Goal: Obtain resource: Obtain resource

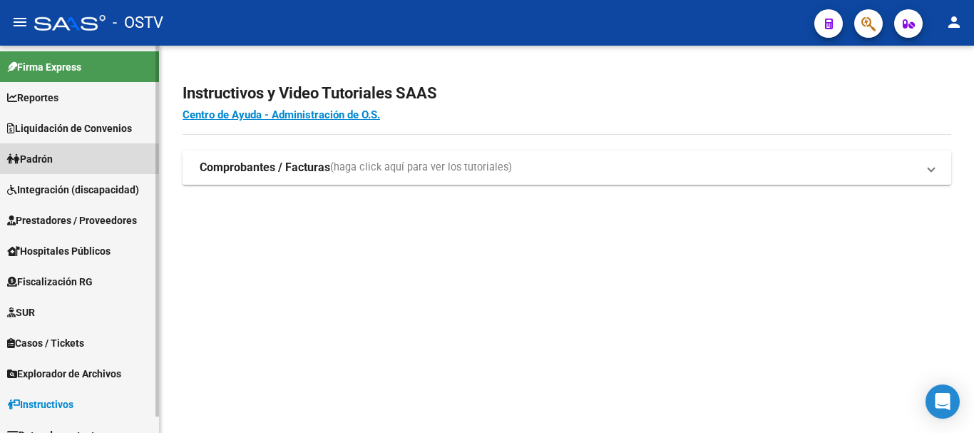
click at [73, 160] on link "Padrón" at bounding box center [79, 158] width 159 height 31
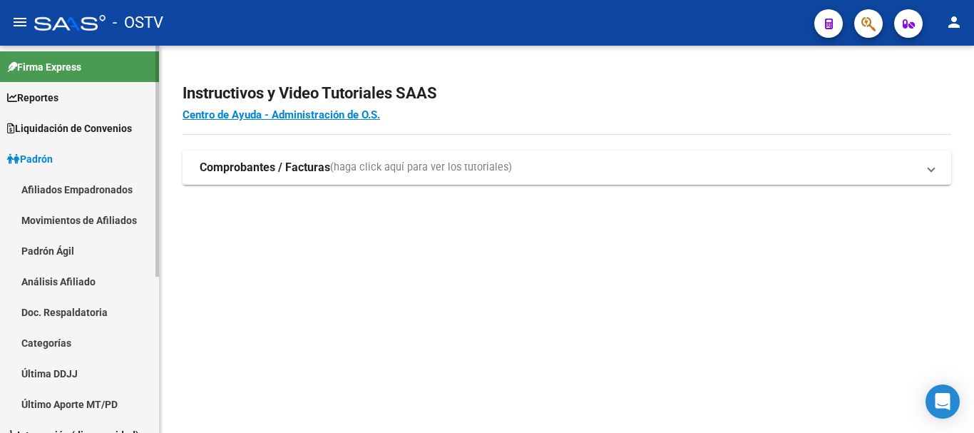
click at [85, 254] on link "Padrón Ágil" at bounding box center [79, 250] width 159 height 31
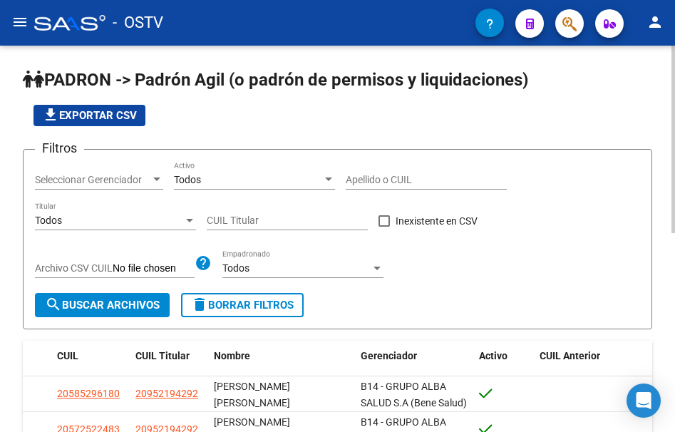
click at [511, 137] on app-list-header "PADRON -> Padrón Agil ([PERSON_NAME] de permisos y liquidaciones) file_download…" at bounding box center [338, 198] width 630 height 261
click at [239, 223] on input "CUIL Titular" at bounding box center [287, 221] width 161 height 12
paste input "20-27347485-5"
type input "20-27347485-5"
click at [131, 300] on span "search Buscar Archivos" at bounding box center [102, 305] width 115 height 13
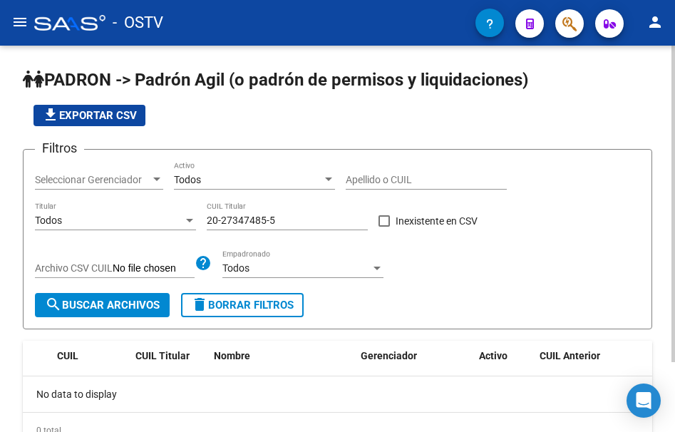
drag, startPoint x: 438, startPoint y: 118, endPoint x: 417, endPoint y: 123, distance: 21.1
click at [438, 118] on div "file_download Exportar CSV" at bounding box center [338, 115] width 630 height 21
click at [212, 307] on span "delete Borrar Filtros" at bounding box center [242, 305] width 103 height 13
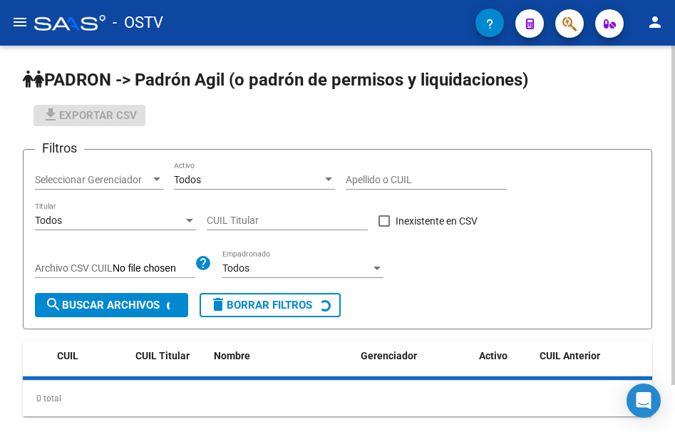
click at [264, 215] on input "CUIL Titular" at bounding box center [287, 221] width 161 height 12
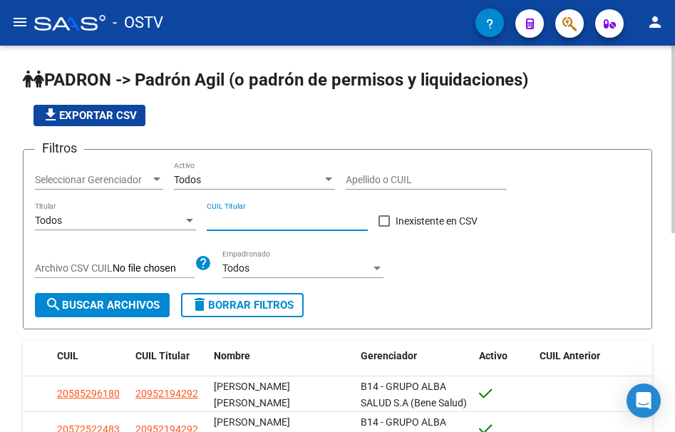
paste input "23-16527694-9"
type input "23-16527694-9"
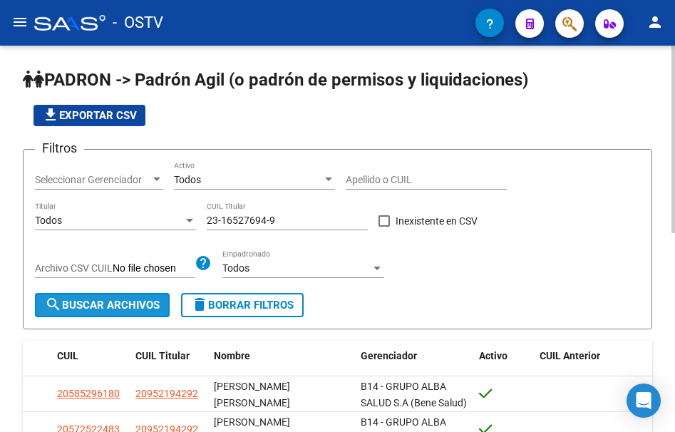
click at [147, 305] on span "search Buscar Archivos" at bounding box center [102, 305] width 115 height 13
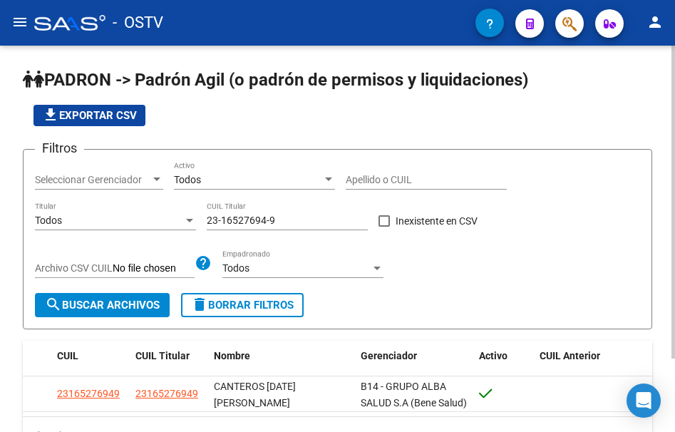
drag, startPoint x: 436, startPoint y: 123, endPoint x: 397, endPoint y: 166, distance: 58.6
click at [436, 123] on div "file_download Exportar CSV" at bounding box center [338, 115] width 630 height 21
click at [238, 312] on span "delete Borrar Filtros" at bounding box center [242, 305] width 103 height 13
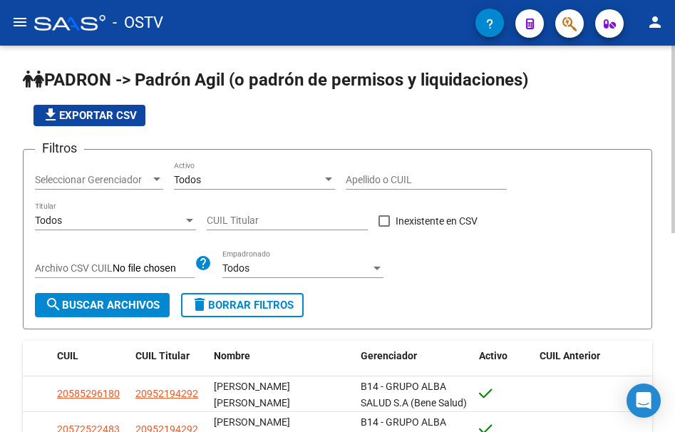
click at [259, 219] on input "CUIL Titular" at bounding box center [287, 221] width 161 height 12
paste input "20-34123851-0"
type input "20-34123851-0"
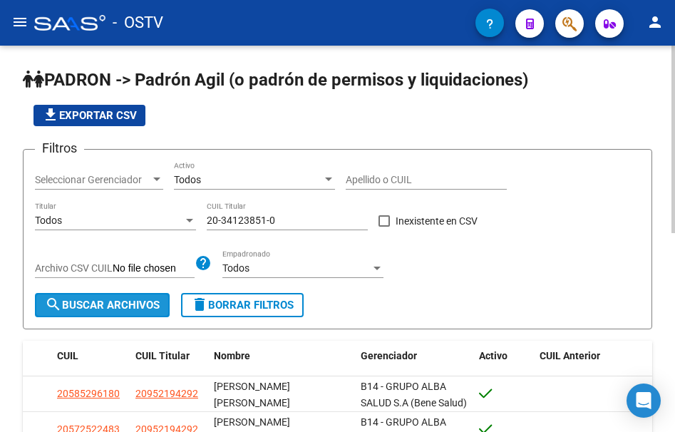
click at [53, 309] on mat-icon "search" at bounding box center [53, 304] width 17 height 17
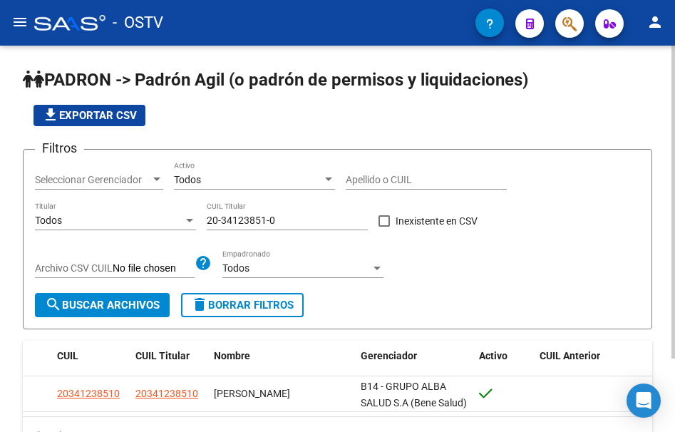
drag, startPoint x: 434, startPoint y: 161, endPoint x: 311, endPoint y: 217, distance: 134.7
click at [434, 161] on div "Apellido o CUIL" at bounding box center [426, 175] width 161 height 29
click at [241, 304] on span "delete Borrar Filtros" at bounding box center [242, 305] width 103 height 13
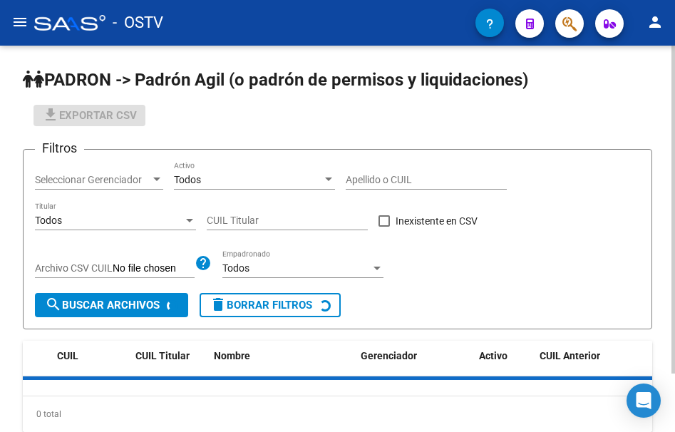
click at [232, 220] on input "CUIL Titular" at bounding box center [287, 221] width 161 height 12
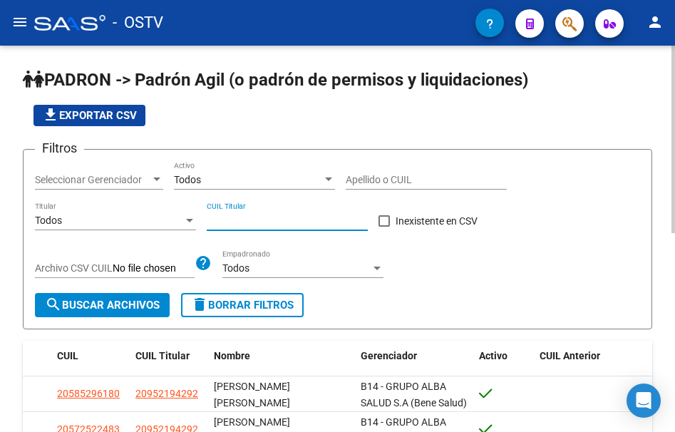
paste input "20-35634210-1"
type input "20-35634210-1"
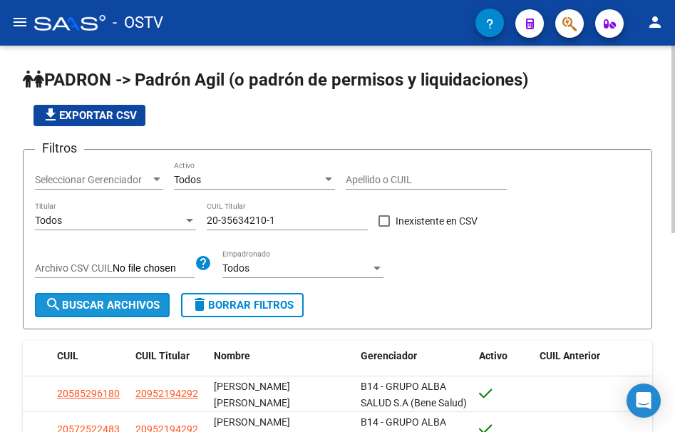
click at [152, 302] on span "search Buscar Archivos" at bounding box center [102, 305] width 115 height 13
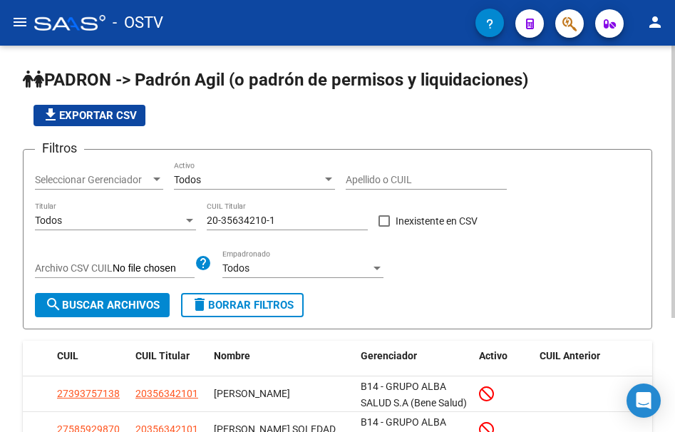
click at [267, 305] on span "delete Borrar Filtros" at bounding box center [242, 305] width 103 height 13
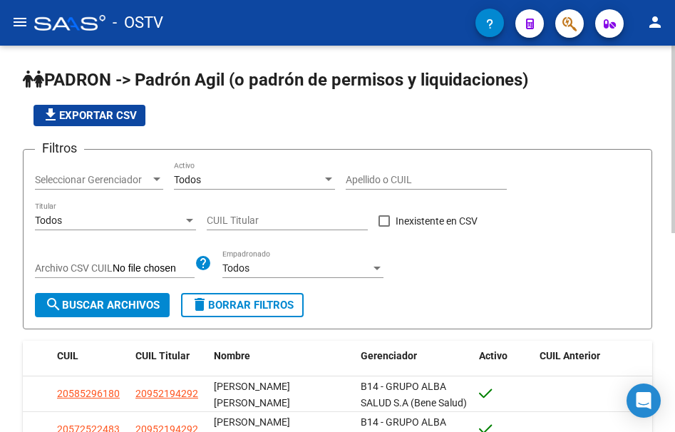
drag, startPoint x: 367, startPoint y: 206, endPoint x: 312, endPoint y: 246, distance: 67.9
click at [367, 206] on div "CUIL Titular" at bounding box center [287, 216] width 161 height 29
paste input "23-16527694-9"
type input "23-16527694-9"
click at [145, 305] on span "search Buscar Archivos" at bounding box center [102, 305] width 115 height 13
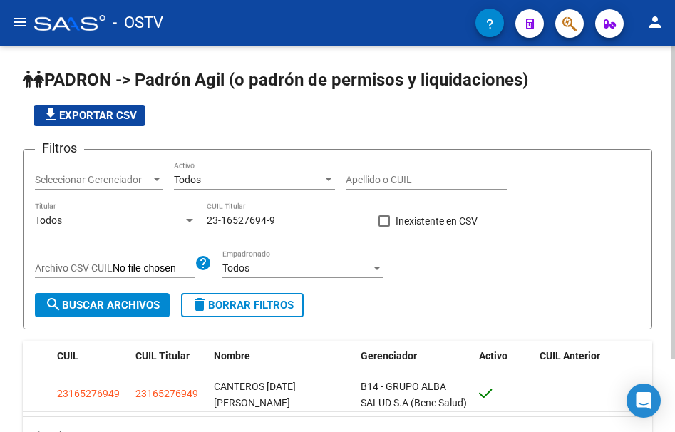
drag, startPoint x: 372, startPoint y: 193, endPoint x: 251, endPoint y: 290, distance: 154.8
click at [372, 193] on div "Apellido o CUIL" at bounding box center [426, 181] width 161 height 41
click at [245, 312] on span "delete Borrar Filtros" at bounding box center [242, 305] width 103 height 13
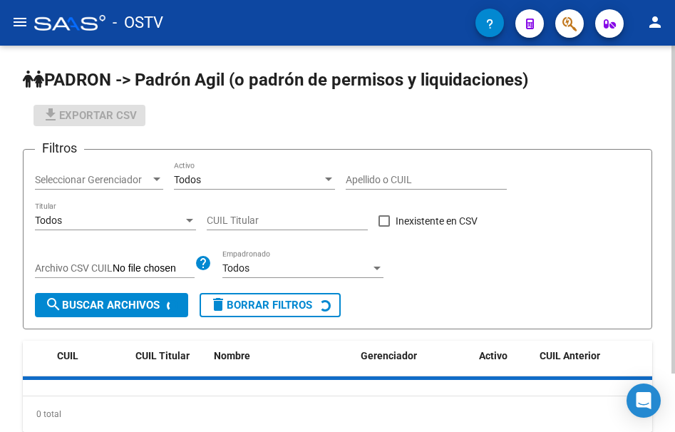
click at [272, 216] on input "CUIL Titular" at bounding box center [287, 221] width 161 height 12
paste input "23-24011540-9"
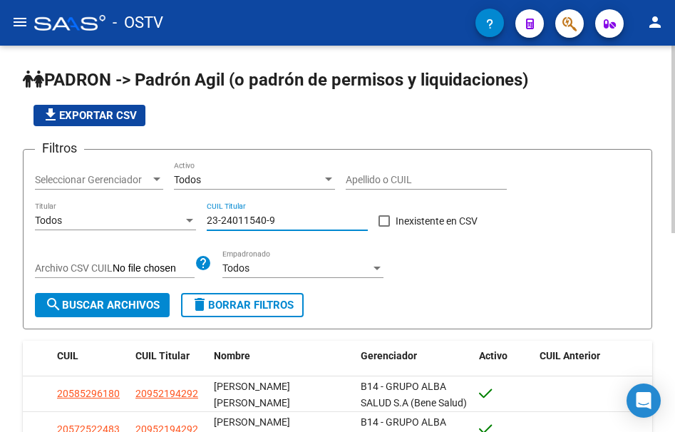
type input "23-24011540-9"
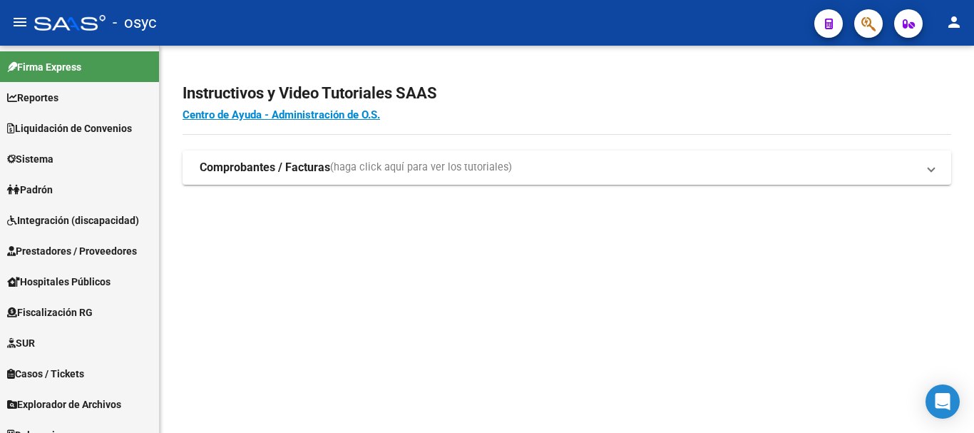
click at [702, 218] on div "Instructivos y Video Tutoriales SAAS Centro de Ayuda - Administración de O.S. C…" at bounding box center [567, 150] width 815 height 208
click at [97, 196] on link "Padrón" at bounding box center [79, 189] width 159 height 31
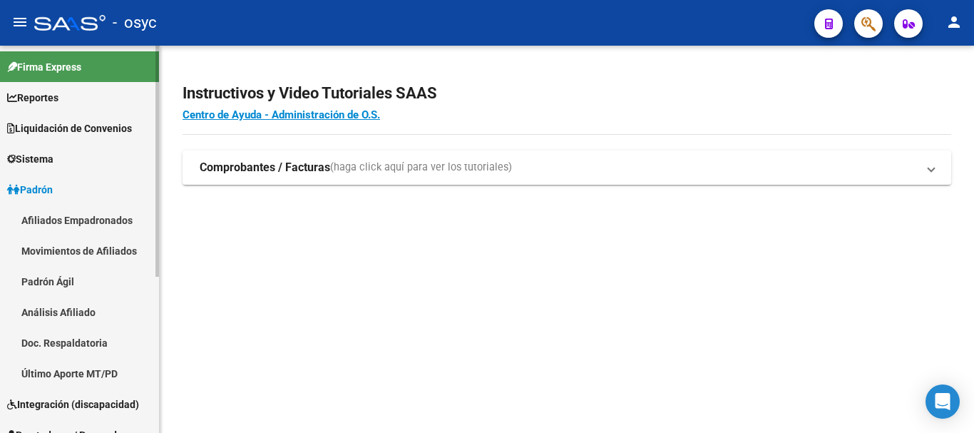
click at [68, 281] on link "Padrón Ágil" at bounding box center [79, 281] width 159 height 31
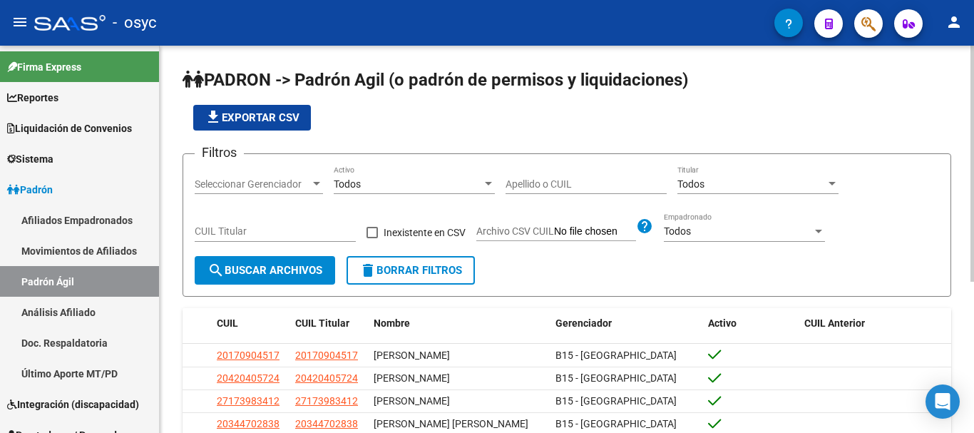
click at [536, 183] on input "Apellido o CUIL" at bounding box center [586, 184] width 161 height 12
click at [200, 228] on input "CUIL Titular" at bounding box center [275, 231] width 161 height 12
paste input "20-29669809-2"
type input "20-29669809-2"
click at [235, 269] on span "search Buscar Archivos" at bounding box center [265, 270] width 115 height 13
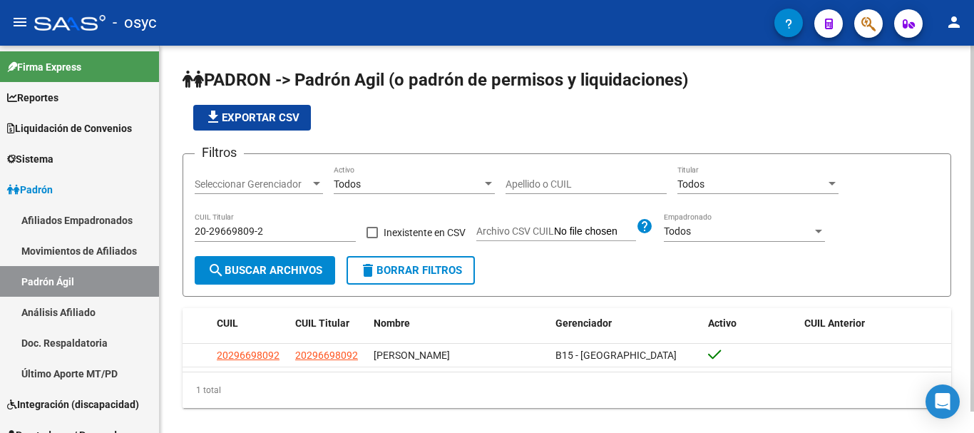
click at [898, 219] on div "Filtros Seleccionar Gerenciador Seleccionar Gerenciador Todos Activo Apellido o…" at bounding box center [567, 210] width 745 height 91
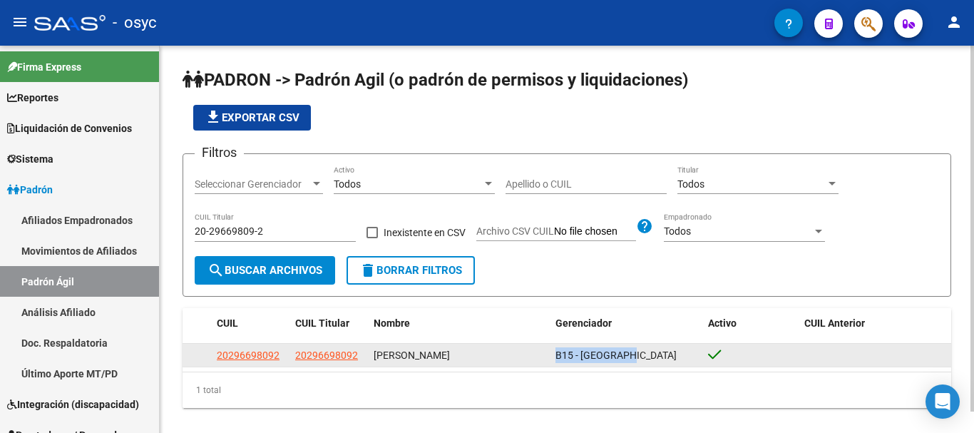
drag, startPoint x: 556, startPoint y: 354, endPoint x: 646, endPoint y: 362, distance: 89.4
click at [646, 360] on div "B15 - BENESALUD" at bounding box center [627, 355] width 142 height 16
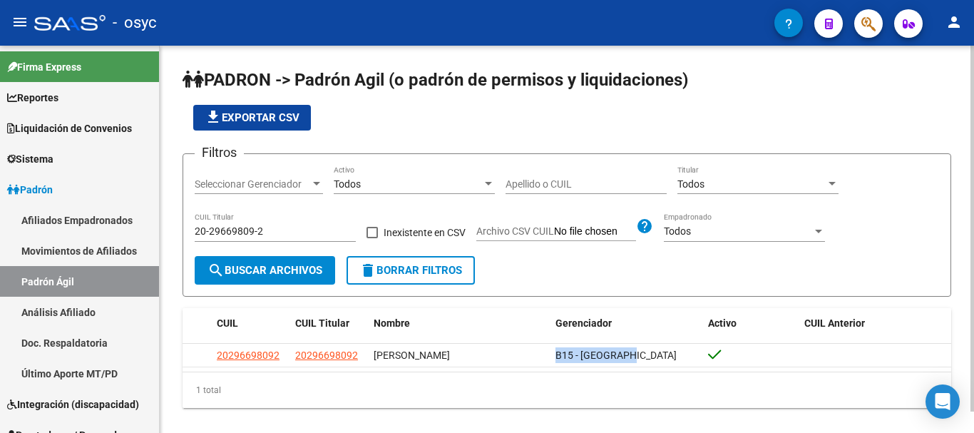
copy span "B15 - BENESALUD"
drag, startPoint x: 797, startPoint y: 120, endPoint x: 519, endPoint y: 282, distance: 321.9
click at [797, 120] on div "file_download Exportar CSV" at bounding box center [567, 118] width 769 height 26
click at [376, 275] on mat-icon "delete" at bounding box center [367, 270] width 17 height 17
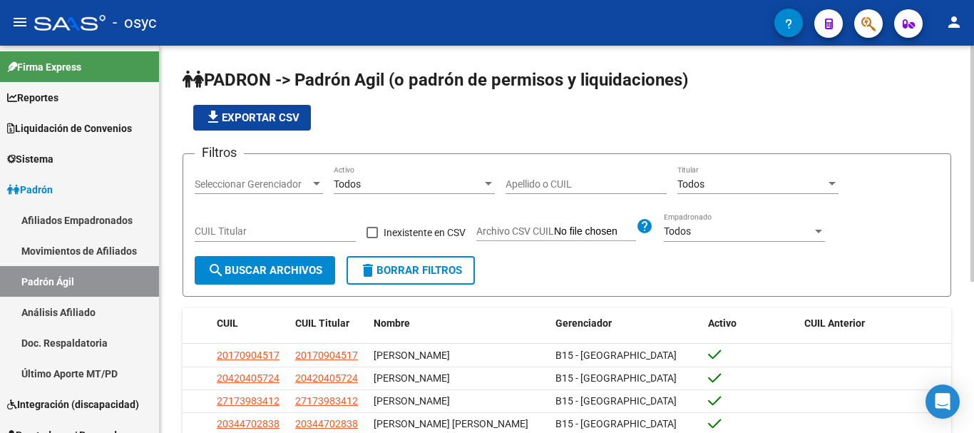
click at [552, 188] on input "Apellido o CUIL" at bounding box center [586, 184] width 161 height 12
click at [285, 235] on input "CUIL Titular" at bounding box center [275, 231] width 161 height 12
paste input "20-32009768-2"
type input "20-32009768-2"
click at [280, 260] on button "search Buscar Archivos" at bounding box center [265, 270] width 141 height 29
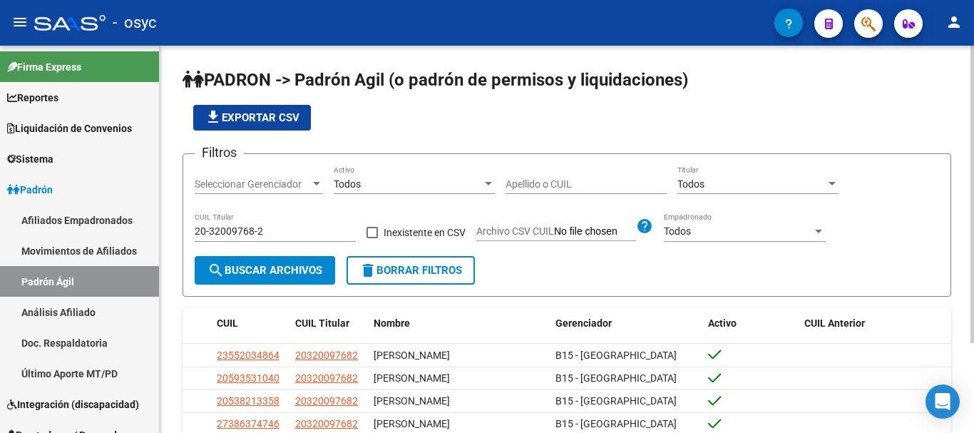
drag, startPoint x: 790, startPoint y: 106, endPoint x: 367, endPoint y: 281, distance: 457.9
click at [790, 106] on div "file_download Exportar CSV" at bounding box center [567, 118] width 769 height 26
click at [387, 269] on span "delete Borrar Filtros" at bounding box center [410, 270] width 103 height 13
click at [274, 229] on input "CUIL Titular" at bounding box center [275, 231] width 161 height 12
paste input "20-93965018-1"
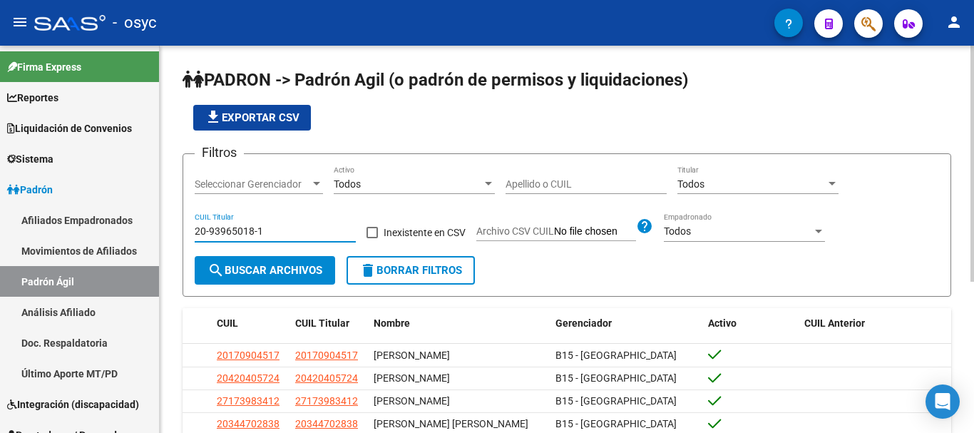
type input "20-93965018-1"
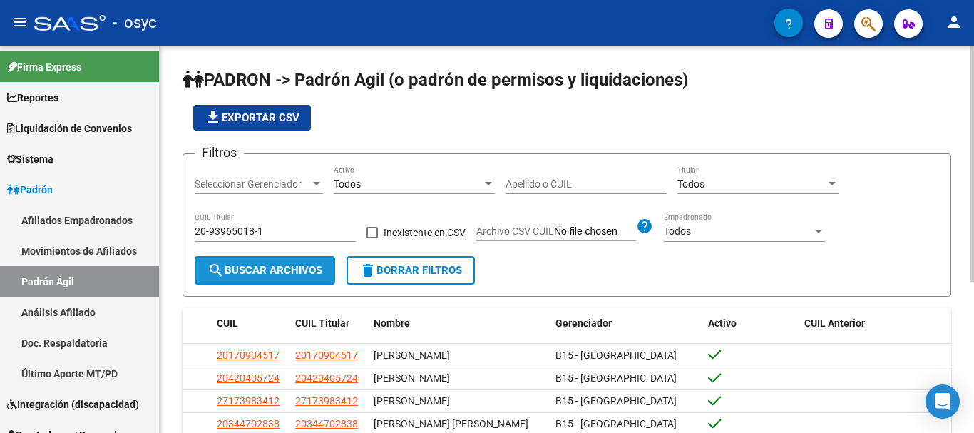
click at [266, 260] on button "search Buscar Archivos" at bounding box center [265, 270] width 141 height 29
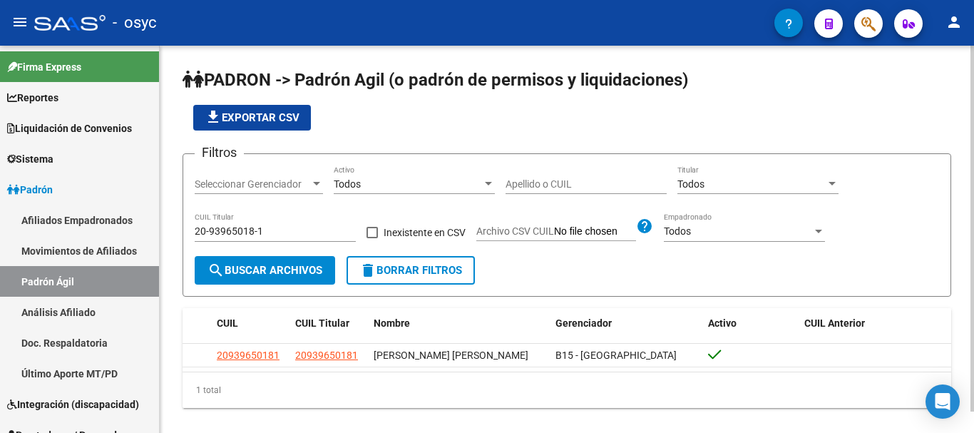
click at [847, 99] on app-list-header "PADRON -> Padrón Agil (o padrón de permisos y liquidaciones) file_download Expo…" at bounding box center [567, 182] width 769 height 228
click at [435, 260] on button "delete Borrar Filtros" at bounding box center [411, 270] width 128 height 29
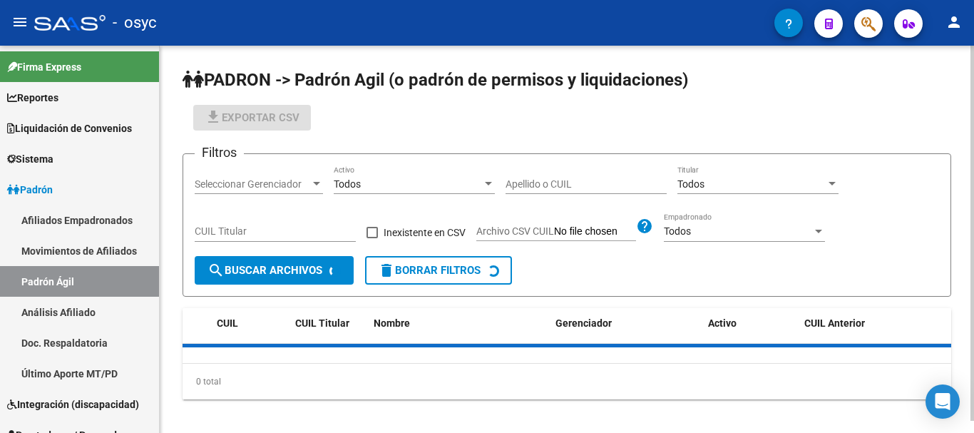
click at [315, 230] on input "CUIL Titular" at bounding box center [275, 231] width 161 height 12
paste input "20-32782982-4"
type input "20-32782982-4"
